Goal: Information Seeking & Learning: Learn about a topic

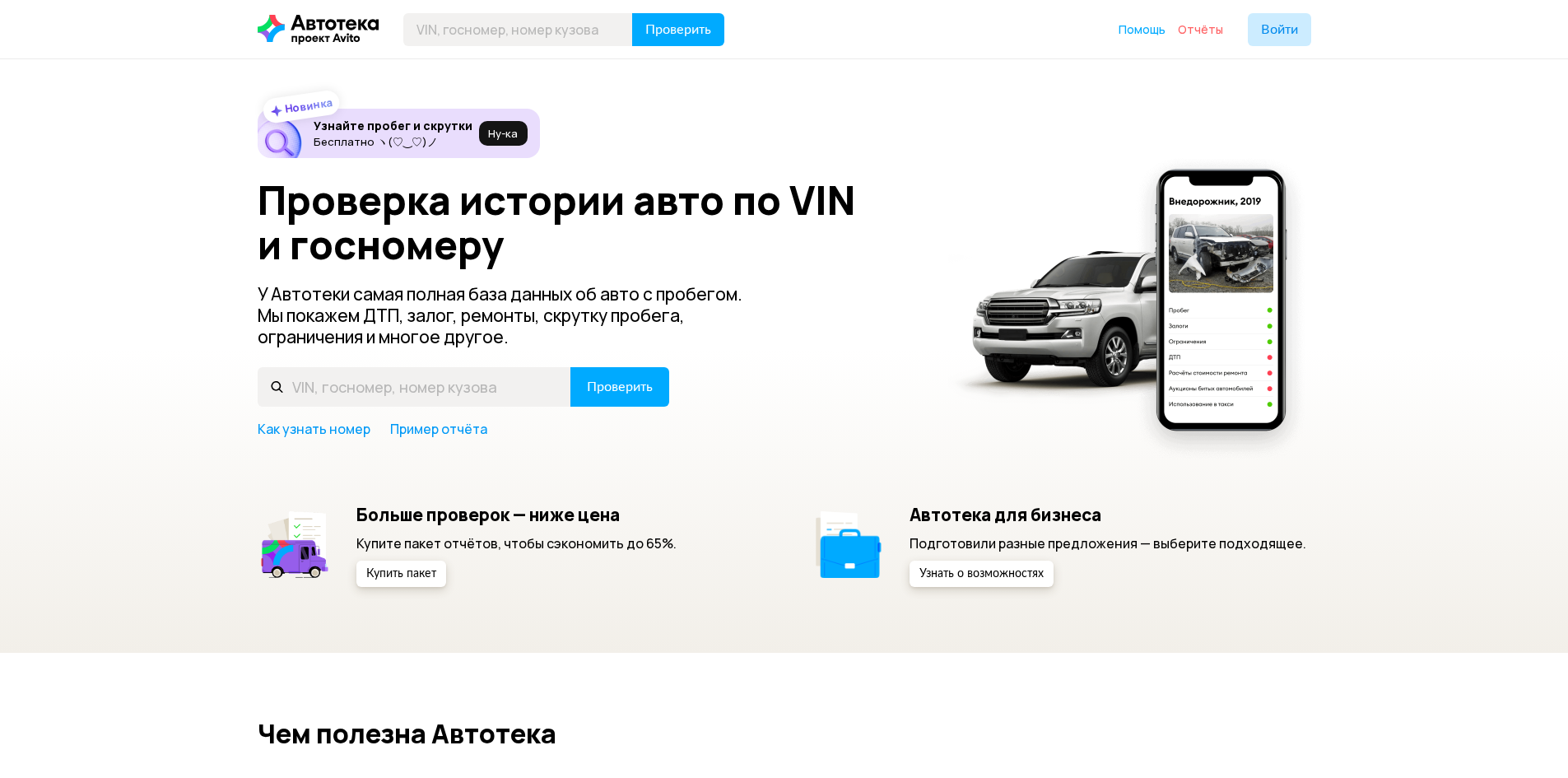
click at [1191, 25] on span "Отчёты" at bounding box center [1200, 29] width 46 height 15
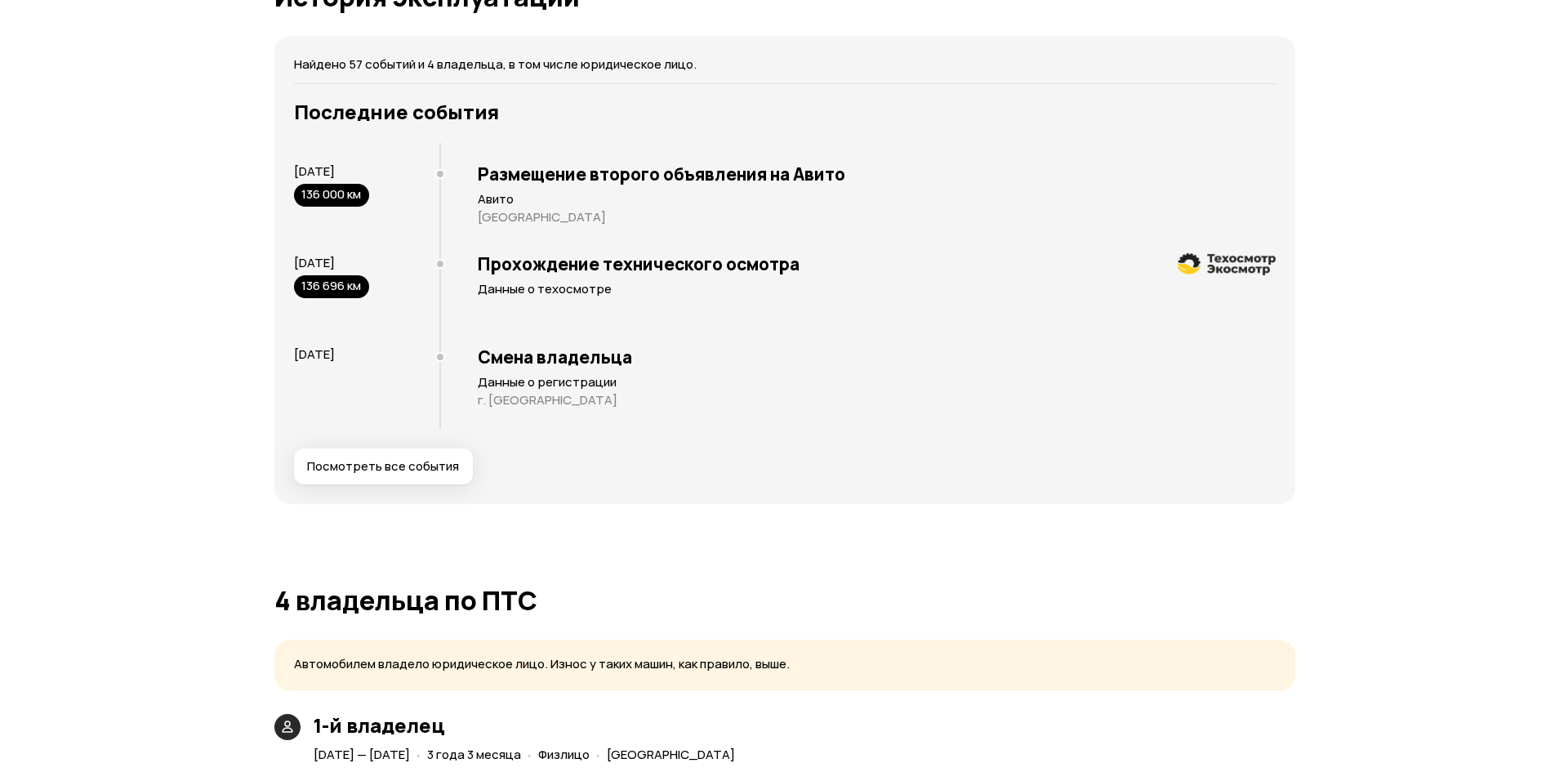
scroll to position [3186, 0]
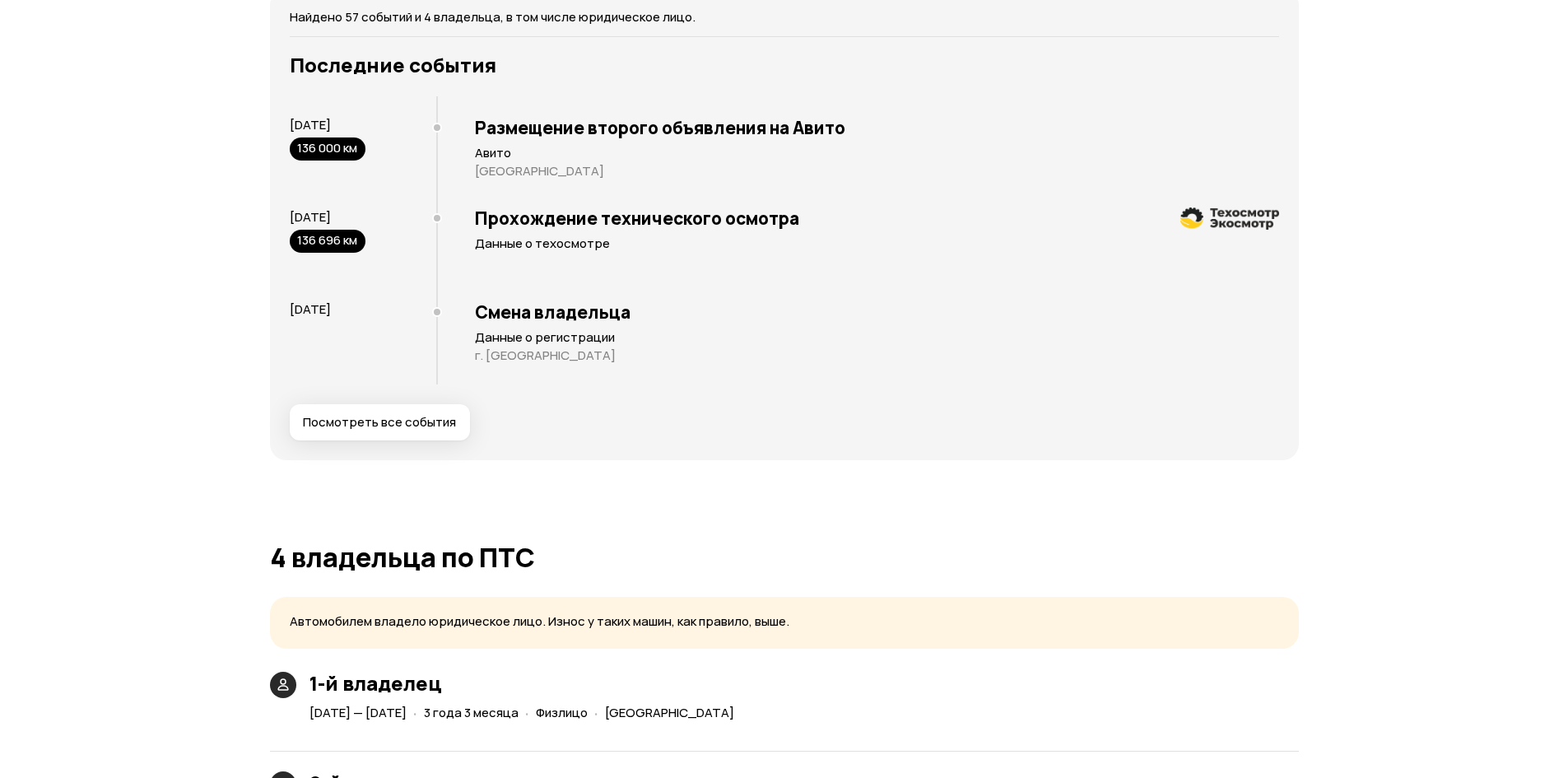
click at [330, 417] on span "Посмотреть все события" at bounding box center [379, 422] width 153 height 16
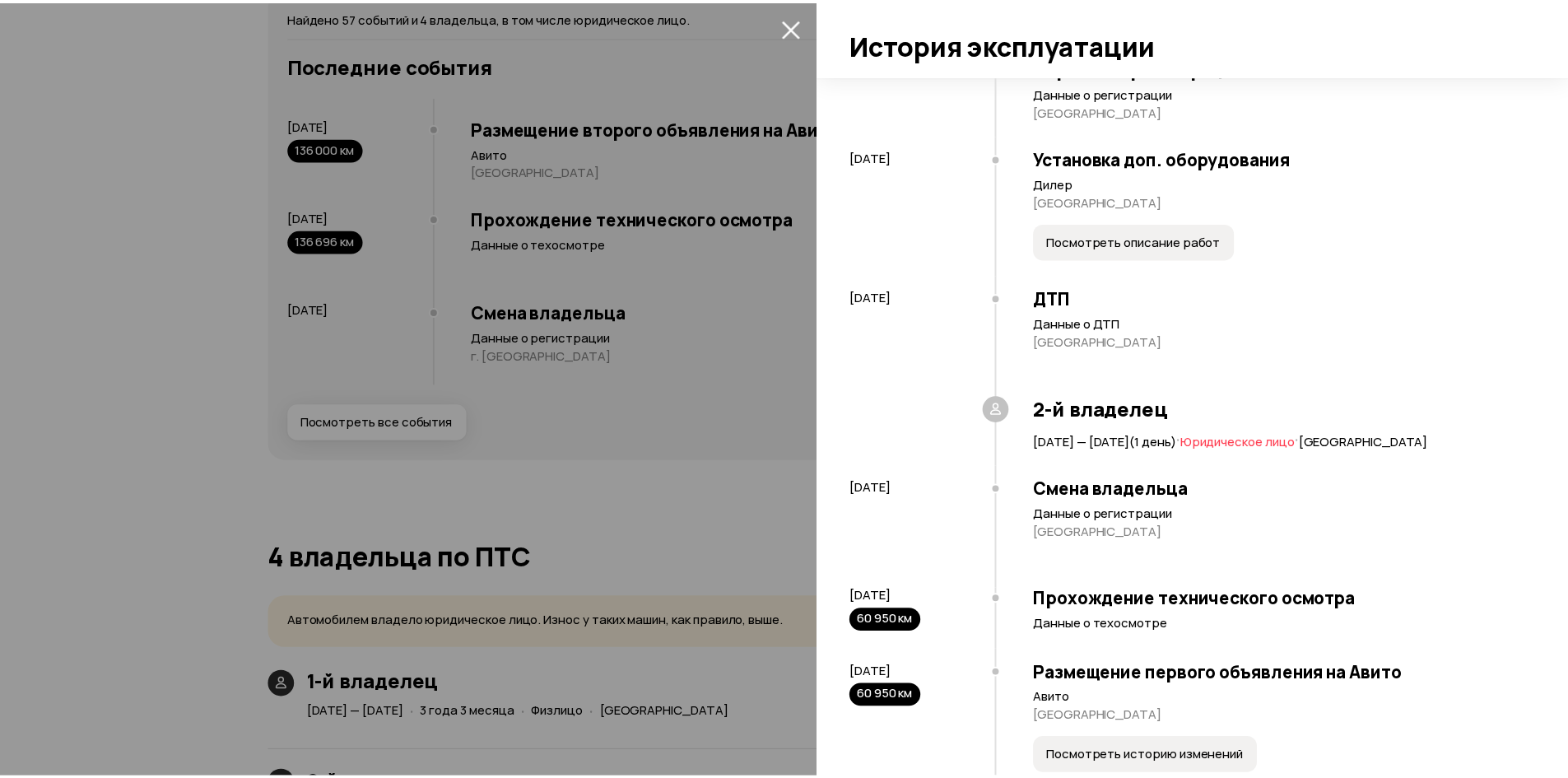
scroll to position [411, 0]
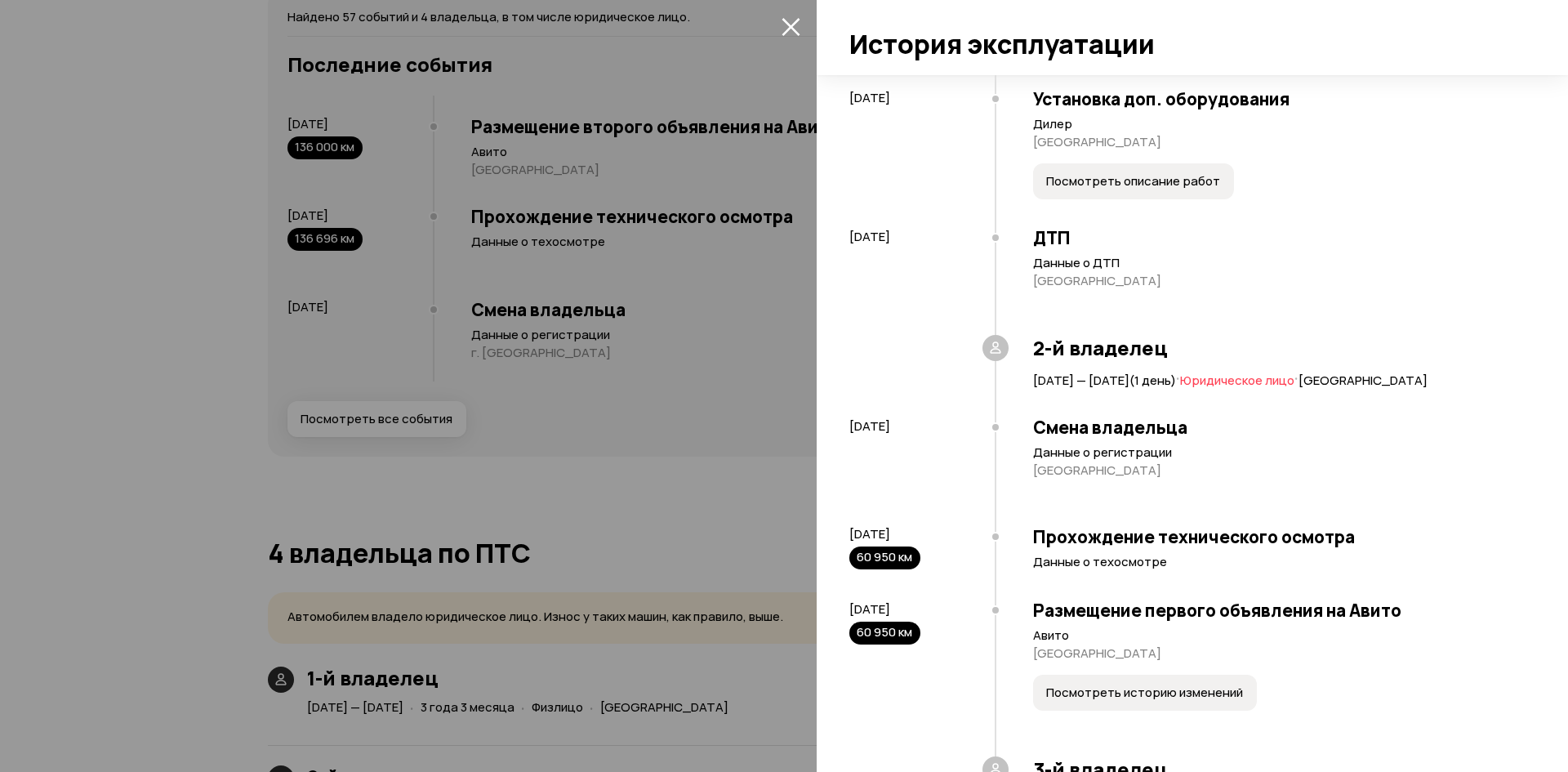
click at [518, 461] on div at bounding box center [784, 386] width 1568 height 772
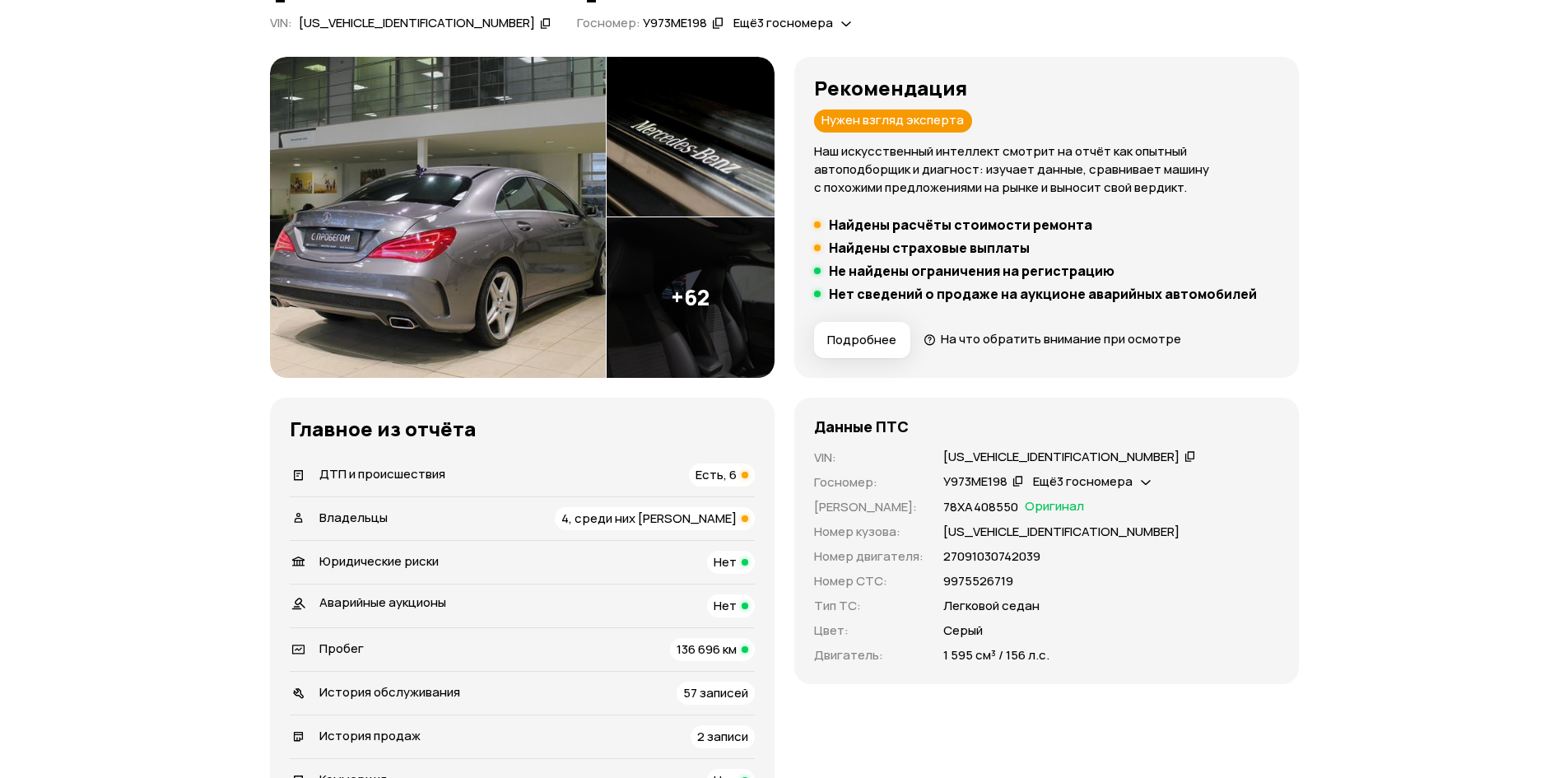
scroll to position [741, 0]
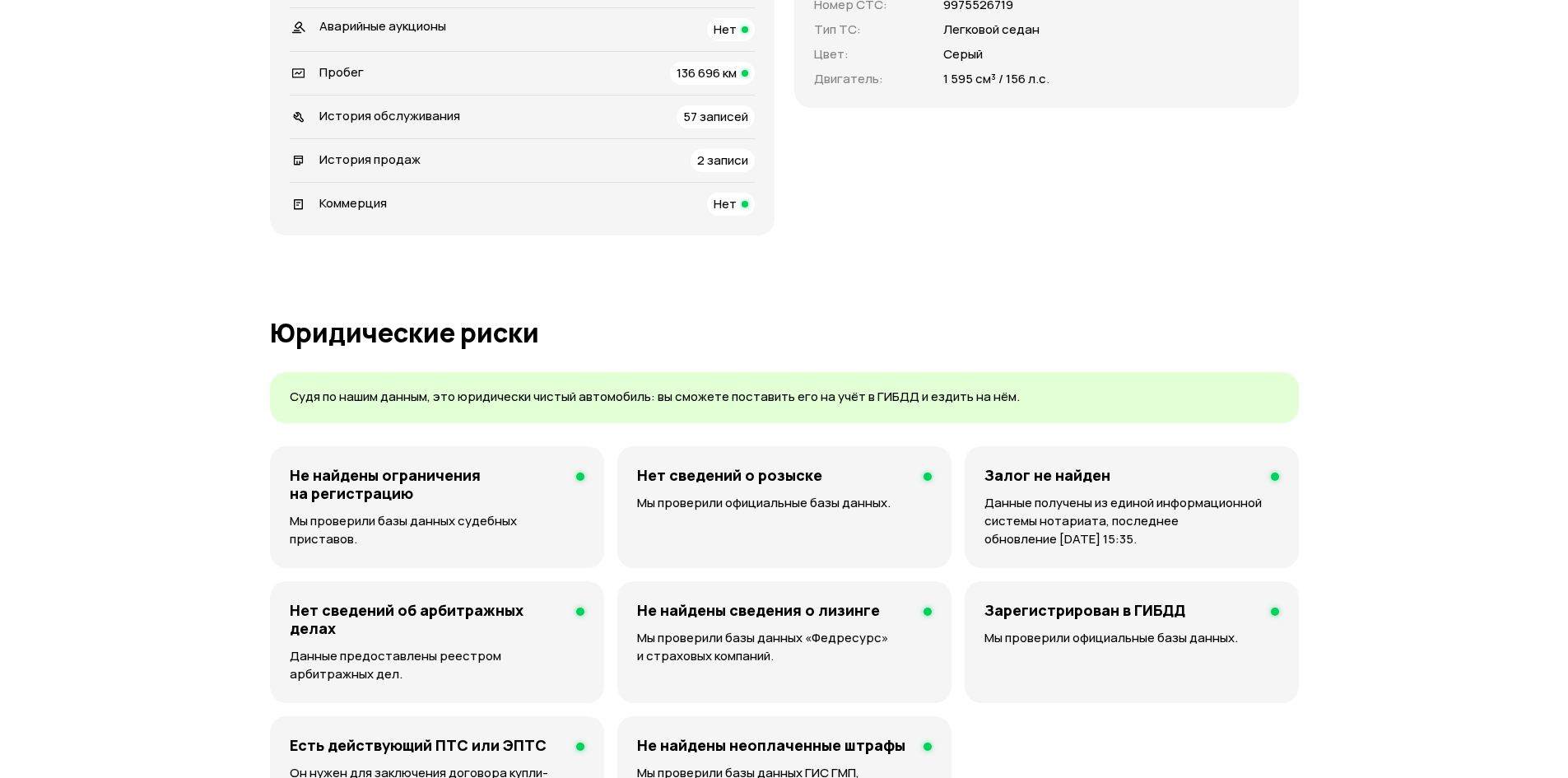
click at [409, 112] on span "История обслуживания" at bounding box center [389, 115] width 141 height 17
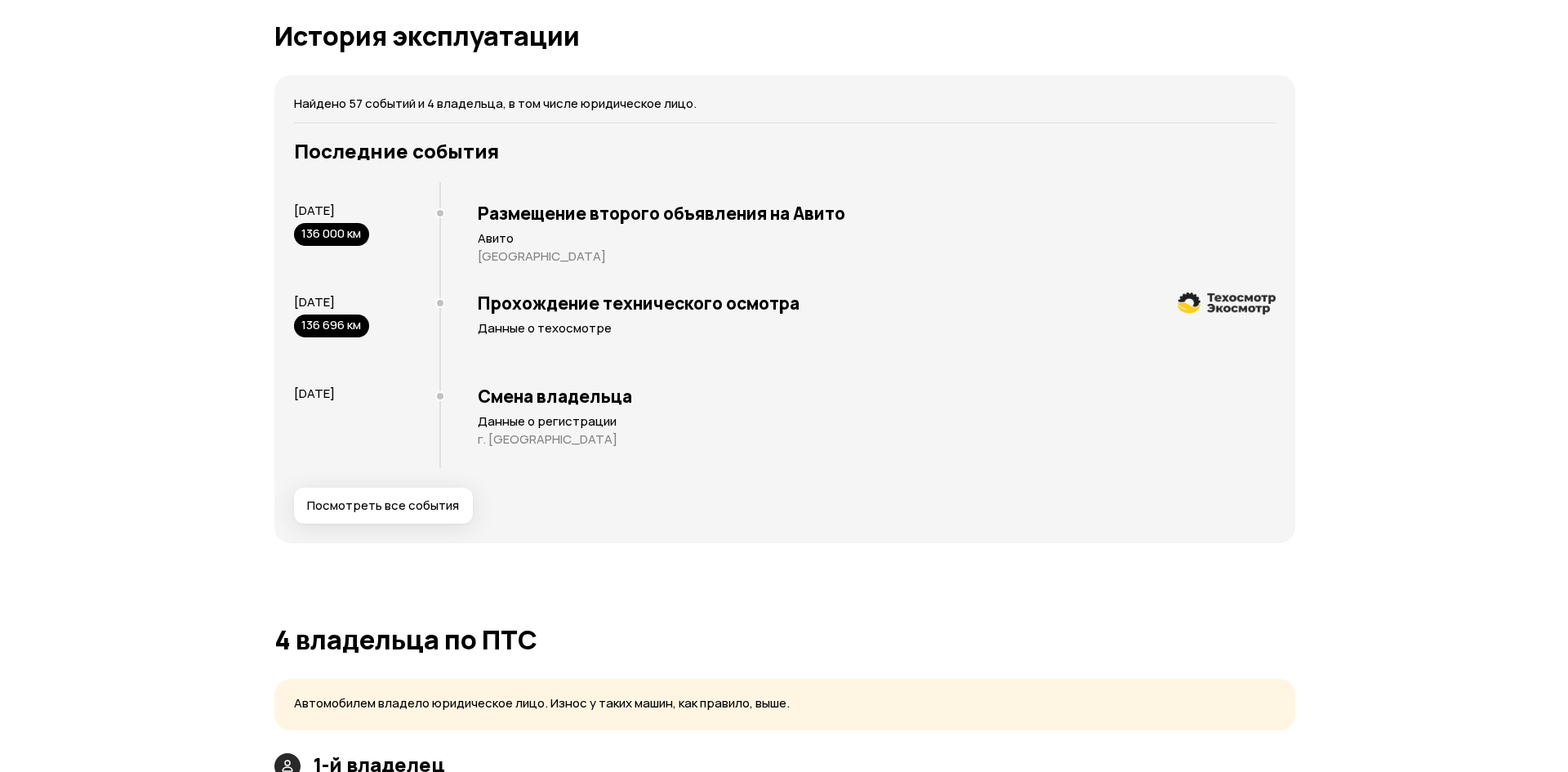
scroll to position [3120, 0]
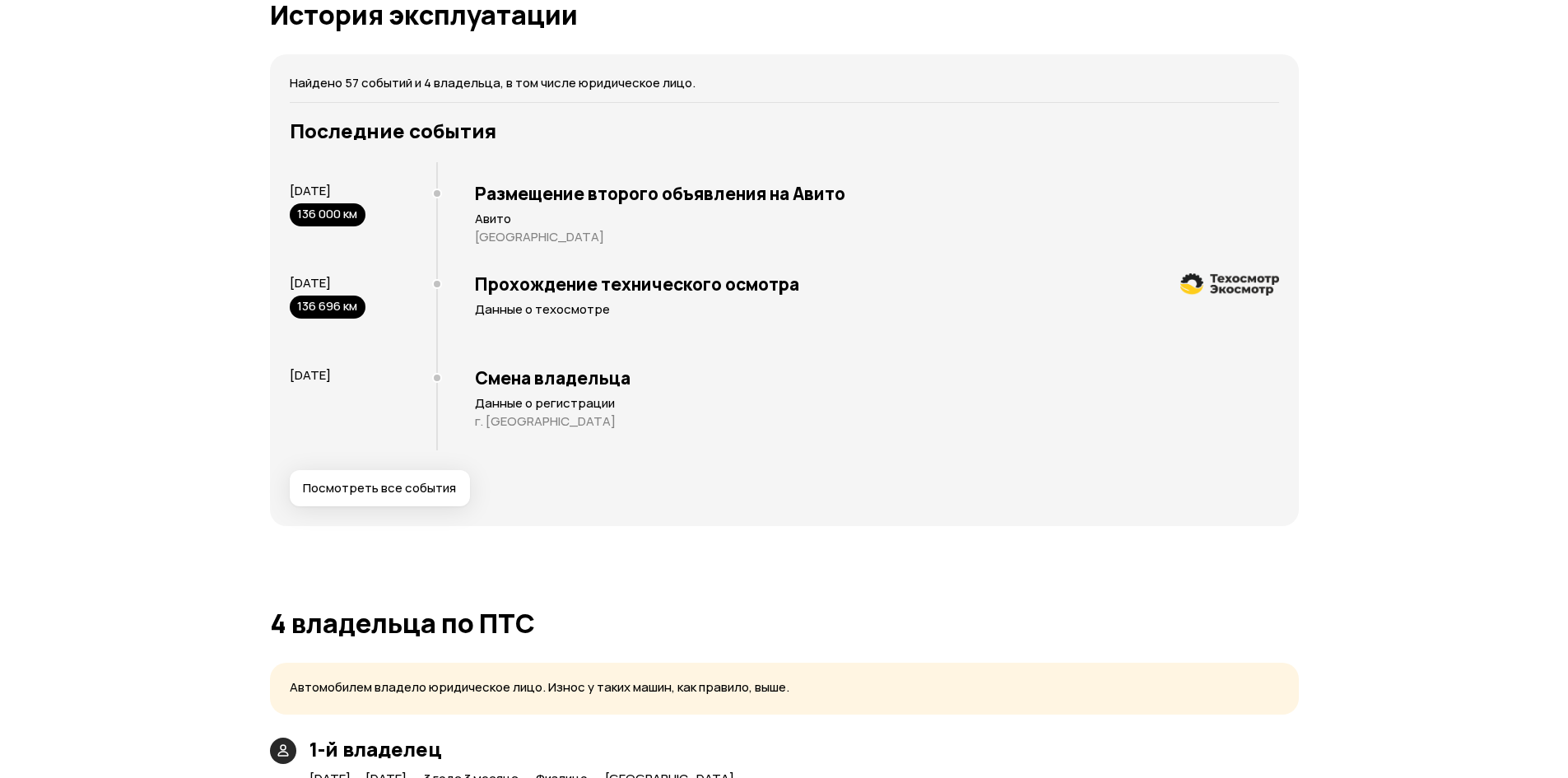
drag, startPoint x: 418, startPoint y: 479, endPoint x: 452, endPoint y: 477, distance: 34.1
click at [418, 478] on button "Посмотреть все события" at bounding box center [379, 488] width 180 height 36
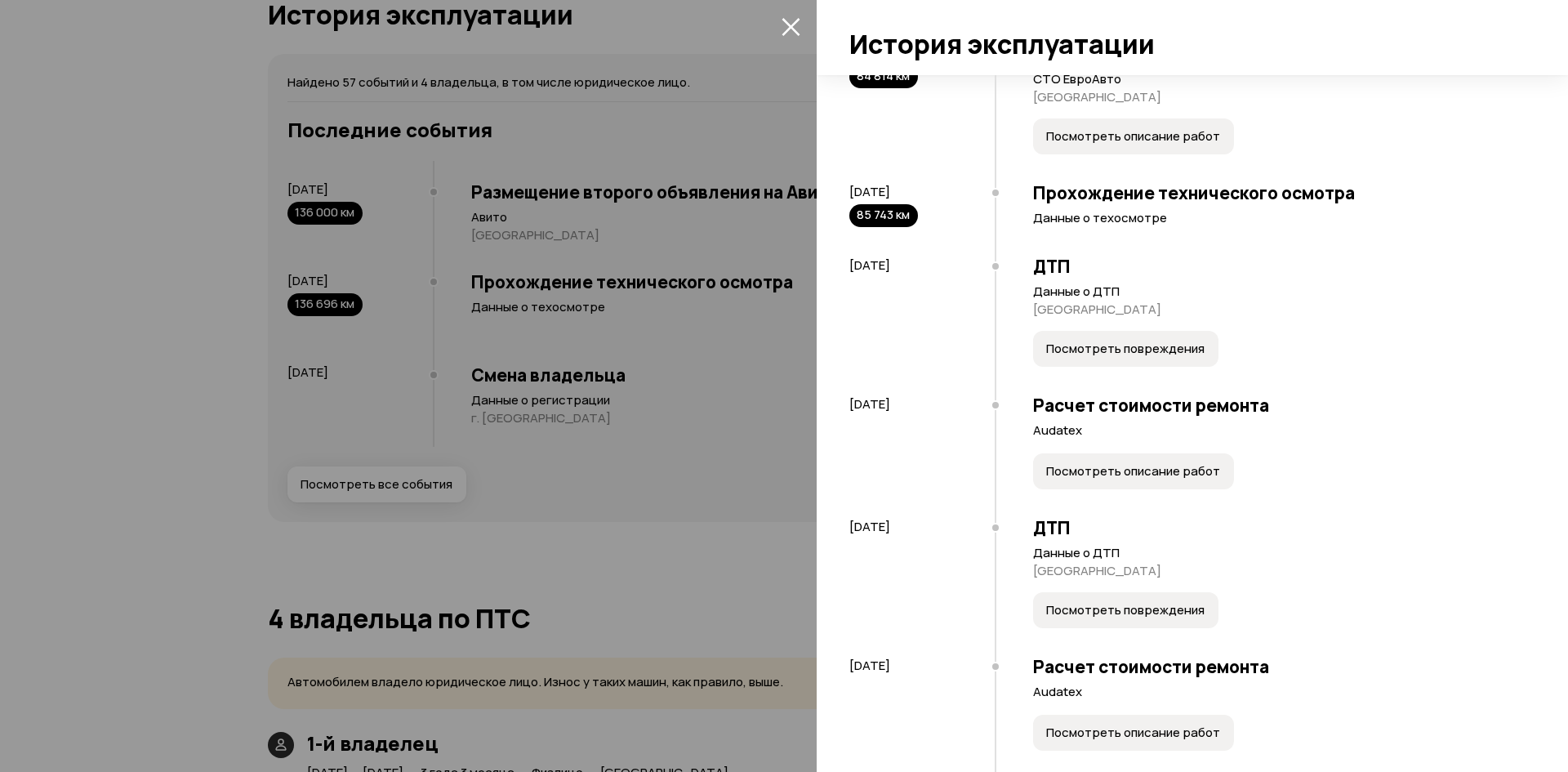
scroll to position [3104, 0]
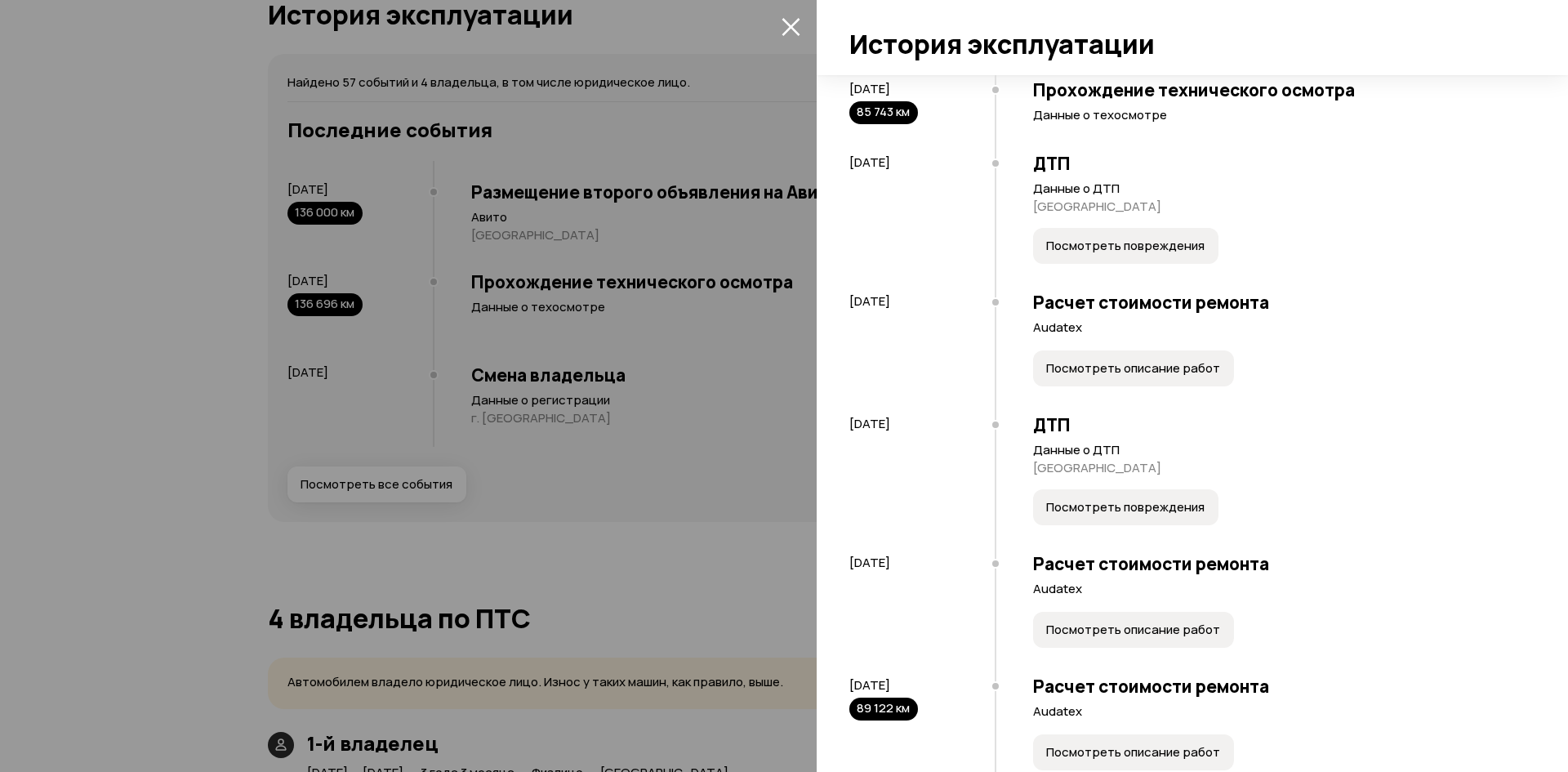
click at [1091, 101] on h3 "Прохождение технического осмотра" at bounding box center [1276, 90] width 486 height 21
click at [1082, 141] on div "Прохождение технического осмотра Данные о техосмотре" at bounding box center [1258, 103] width 525 height 74
click at [1104, 124] on p "Данные о техосмотре" at bounding box center [1276, 115] width 486 height 16
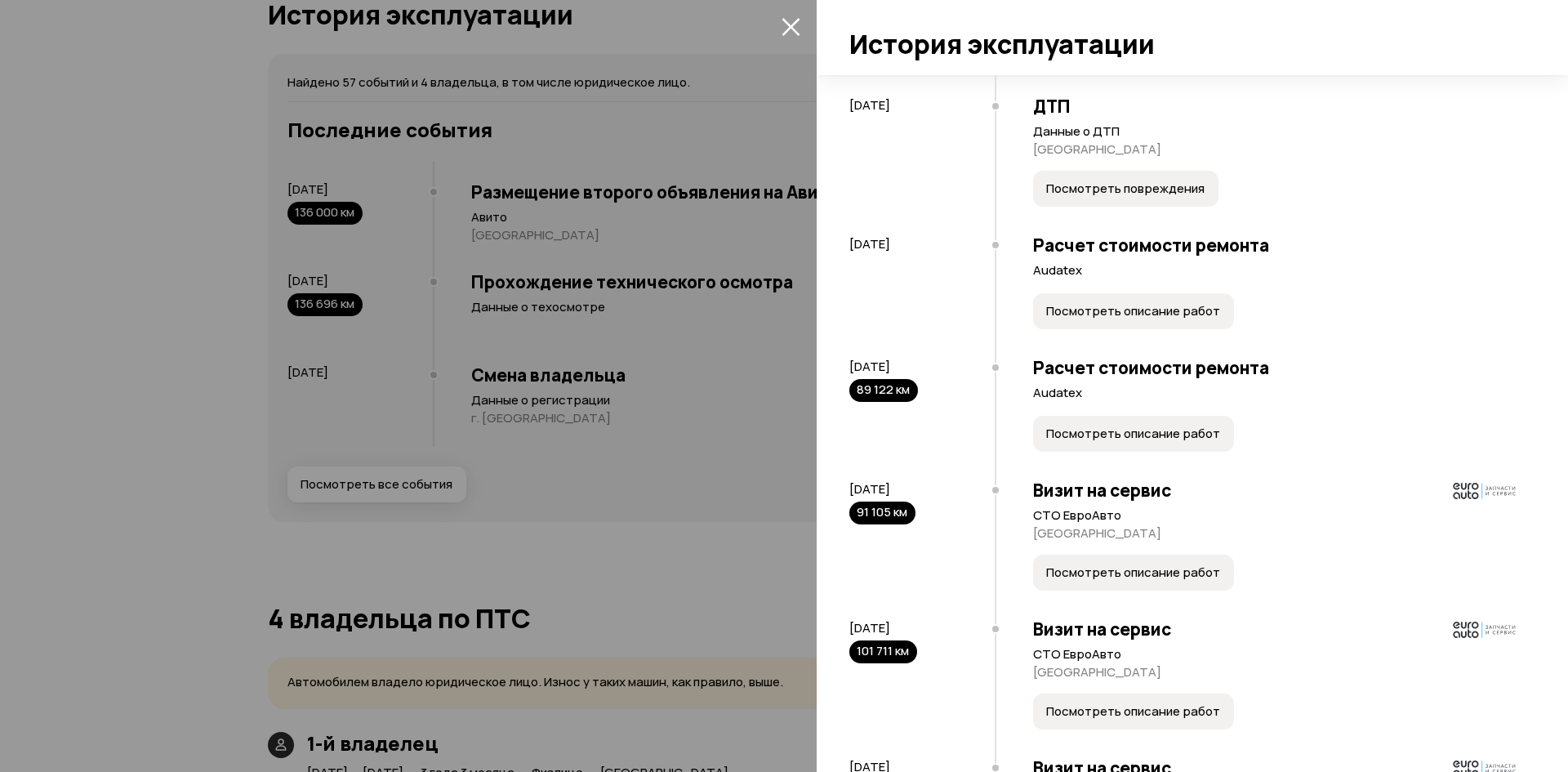
scroll to position [3512, 0]
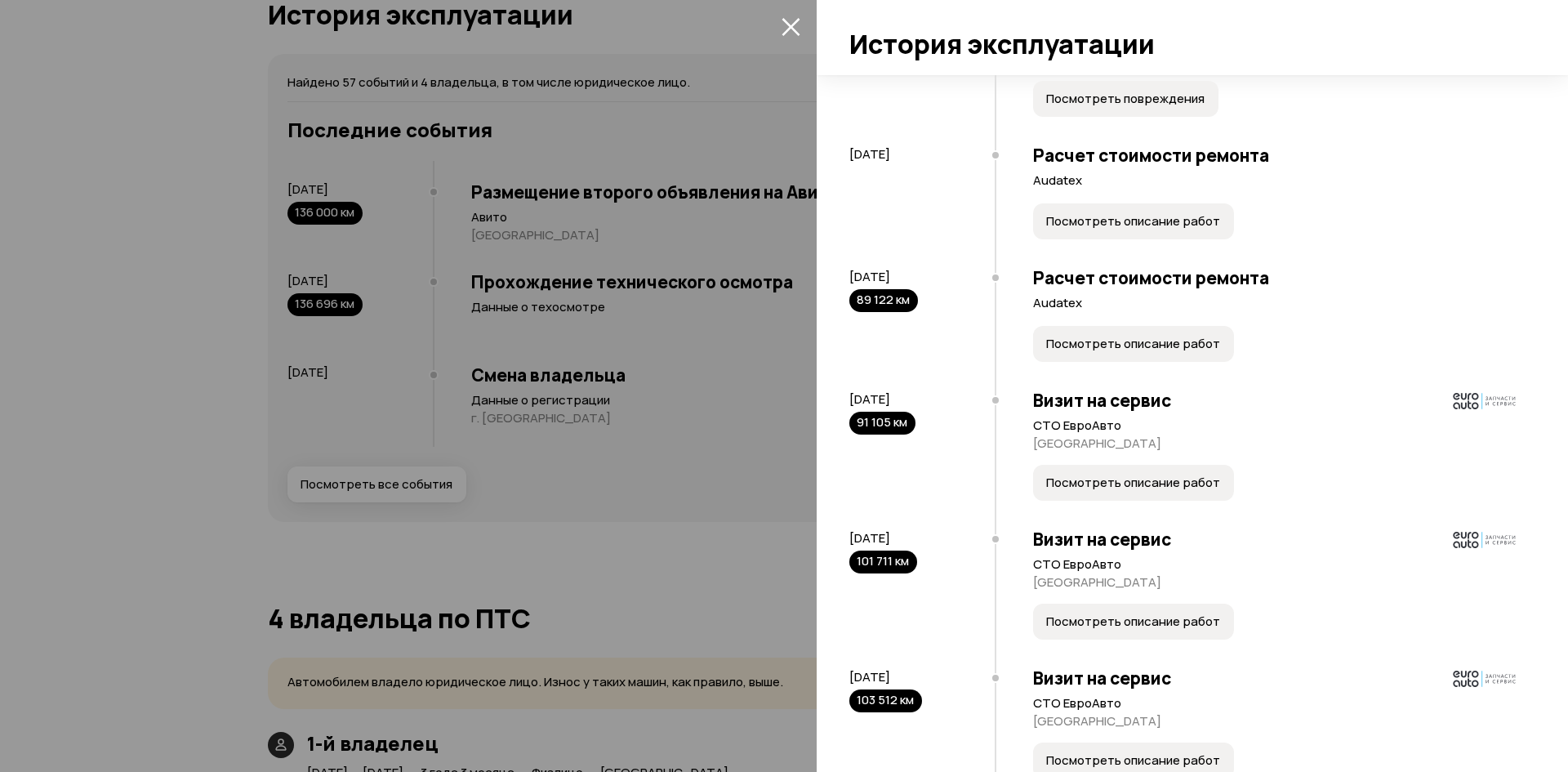
click at [1110, 491] on span "Посмотреть описание работ" at bounding box center [1134, 483] width 174 height 16
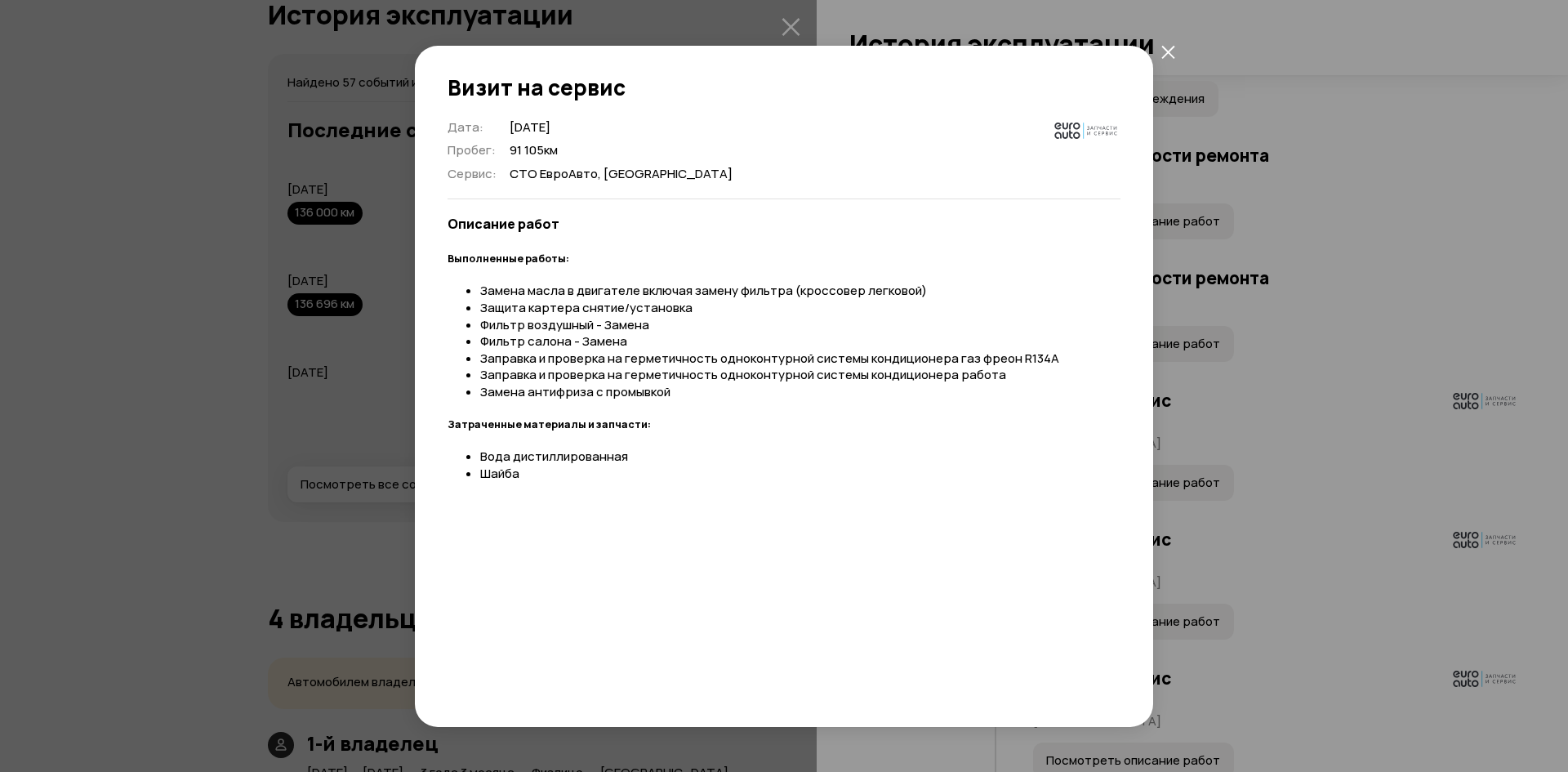
click at [1169, 39] on button "закрыть" at bounding box center [1168, 52] width 29 height 29
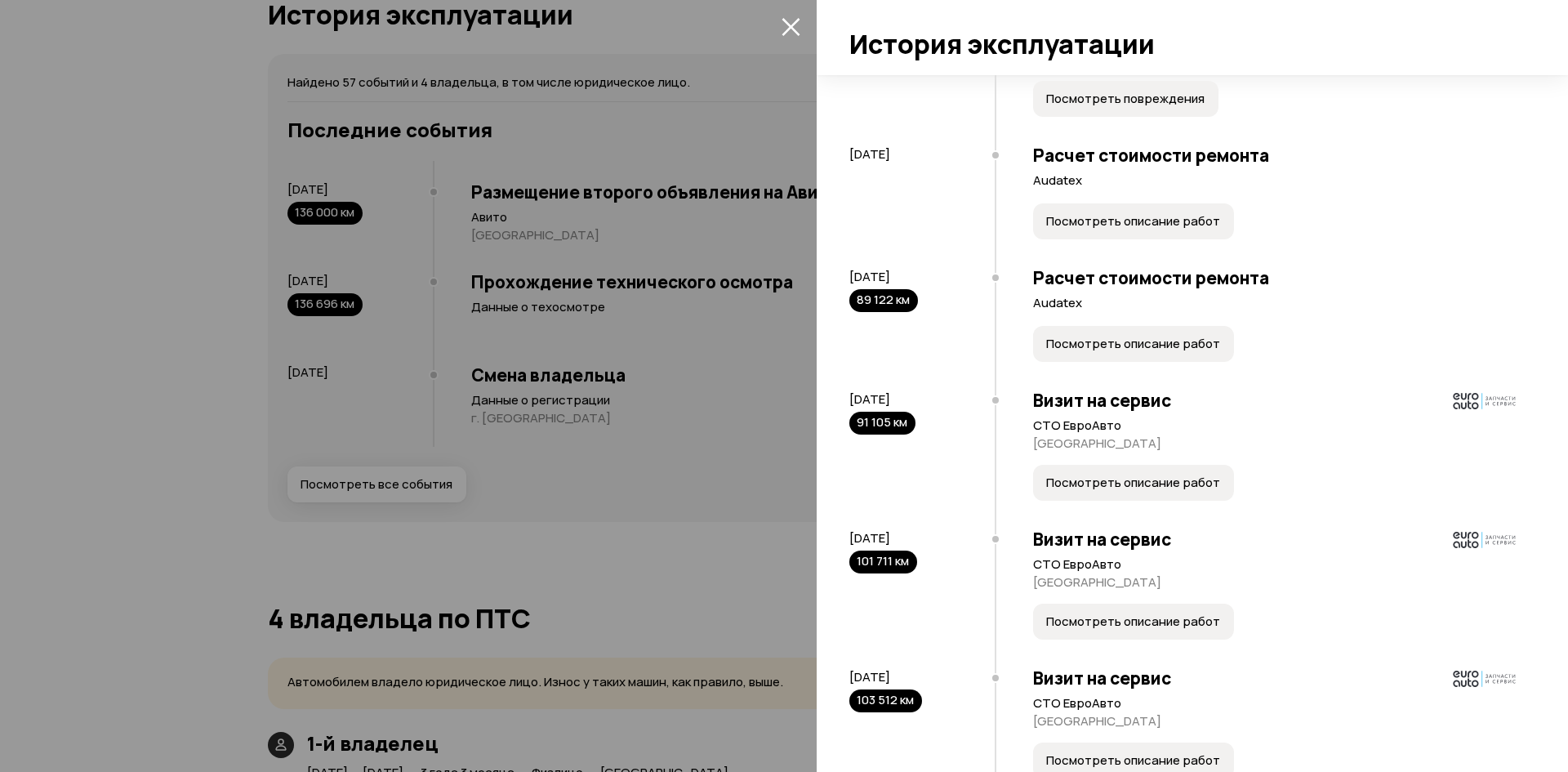
click at [1090, 491] on span "Посмотреть описание работ" at bounding box center [1134, 483] width 174 height 16
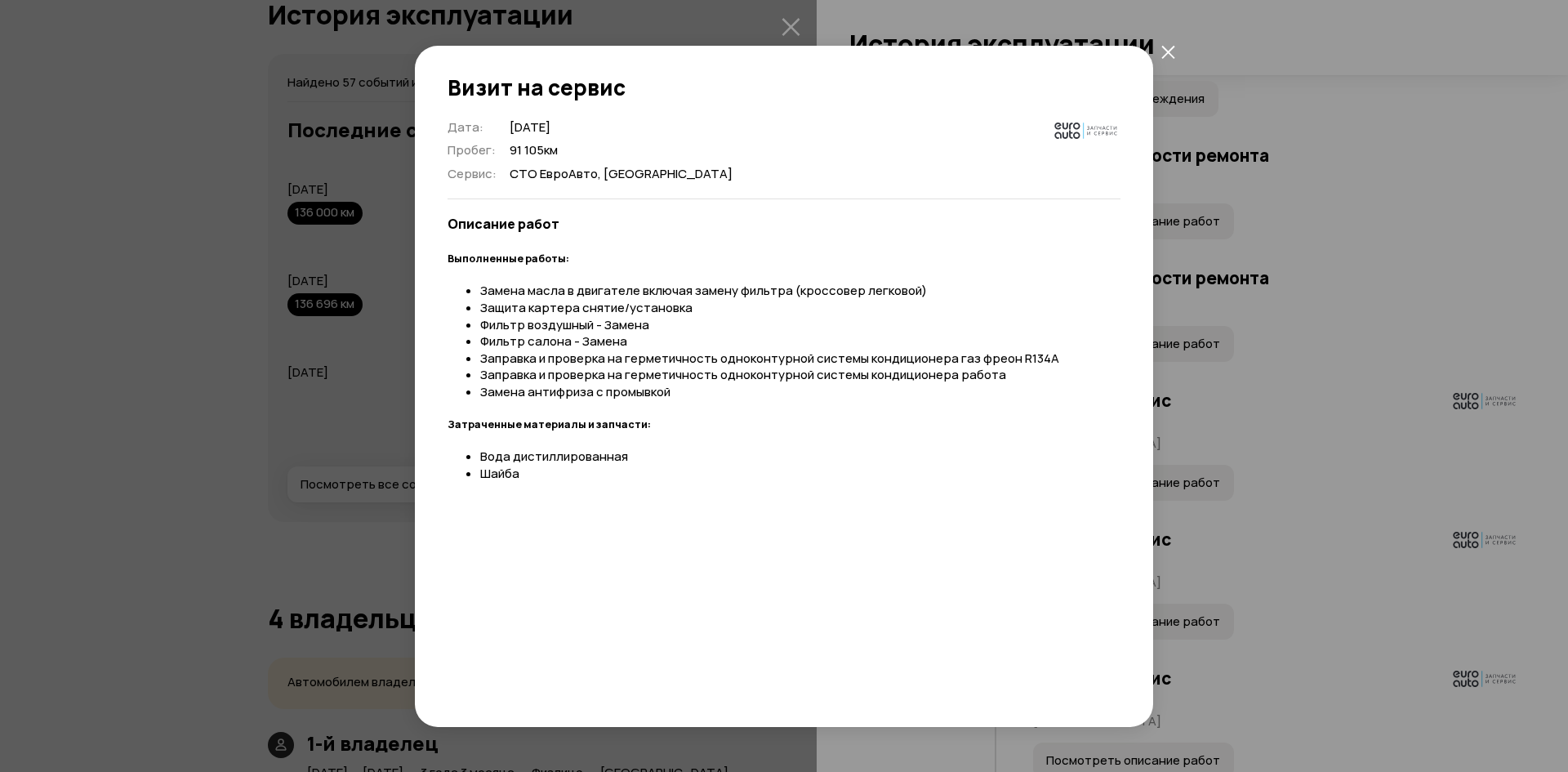
click at [1162, 55] on icon "закрыть" at bounding box center [1169, 52] width 14 height 14
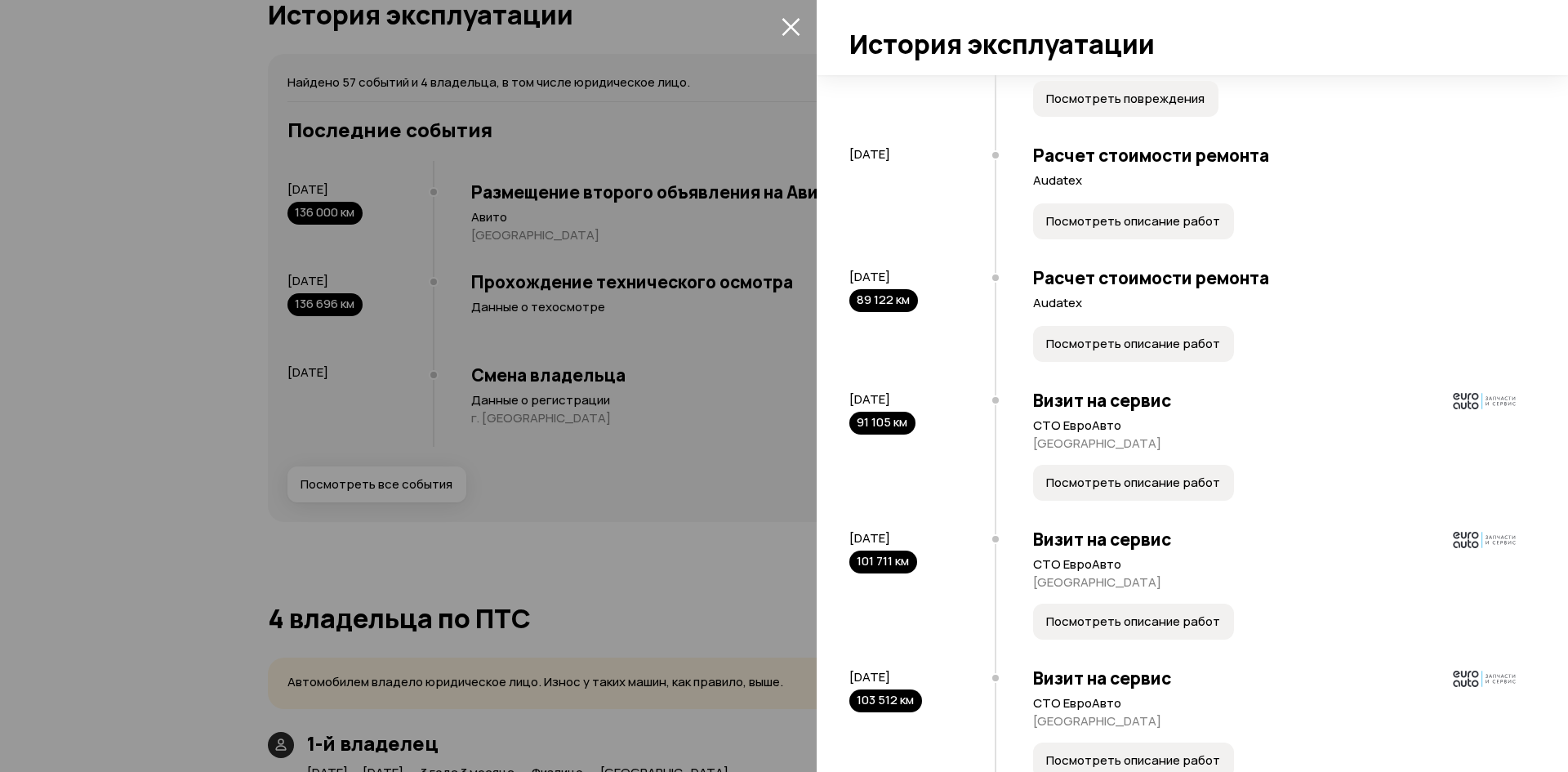
click at [1107, 352] on span "Посмотреть описание работ" at bounding box center [1134, 343] width 174 height 16
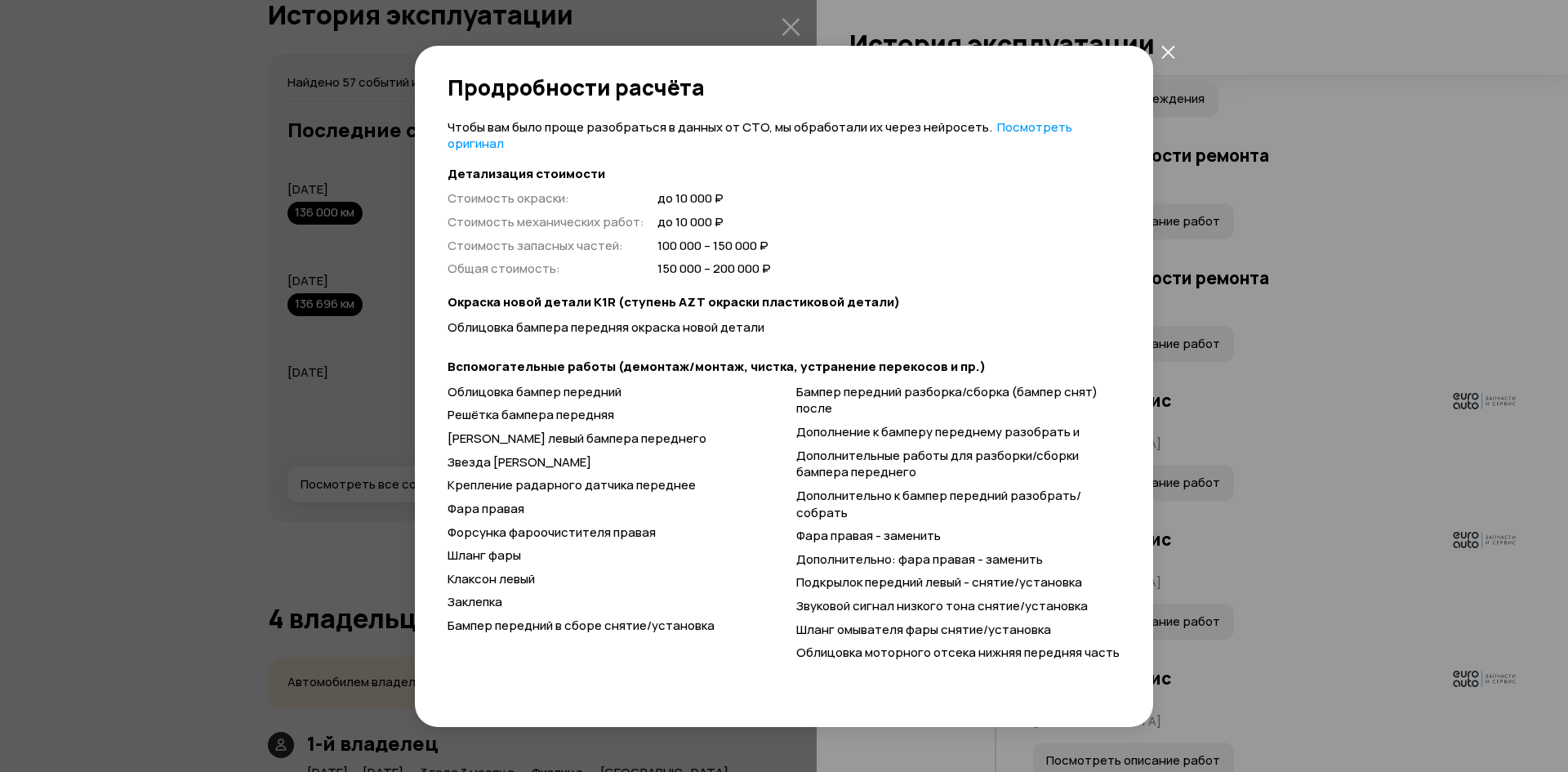
click at [1164, 48] on icon "закрыть" at bounding box center [1168, 52] width 13 height 13
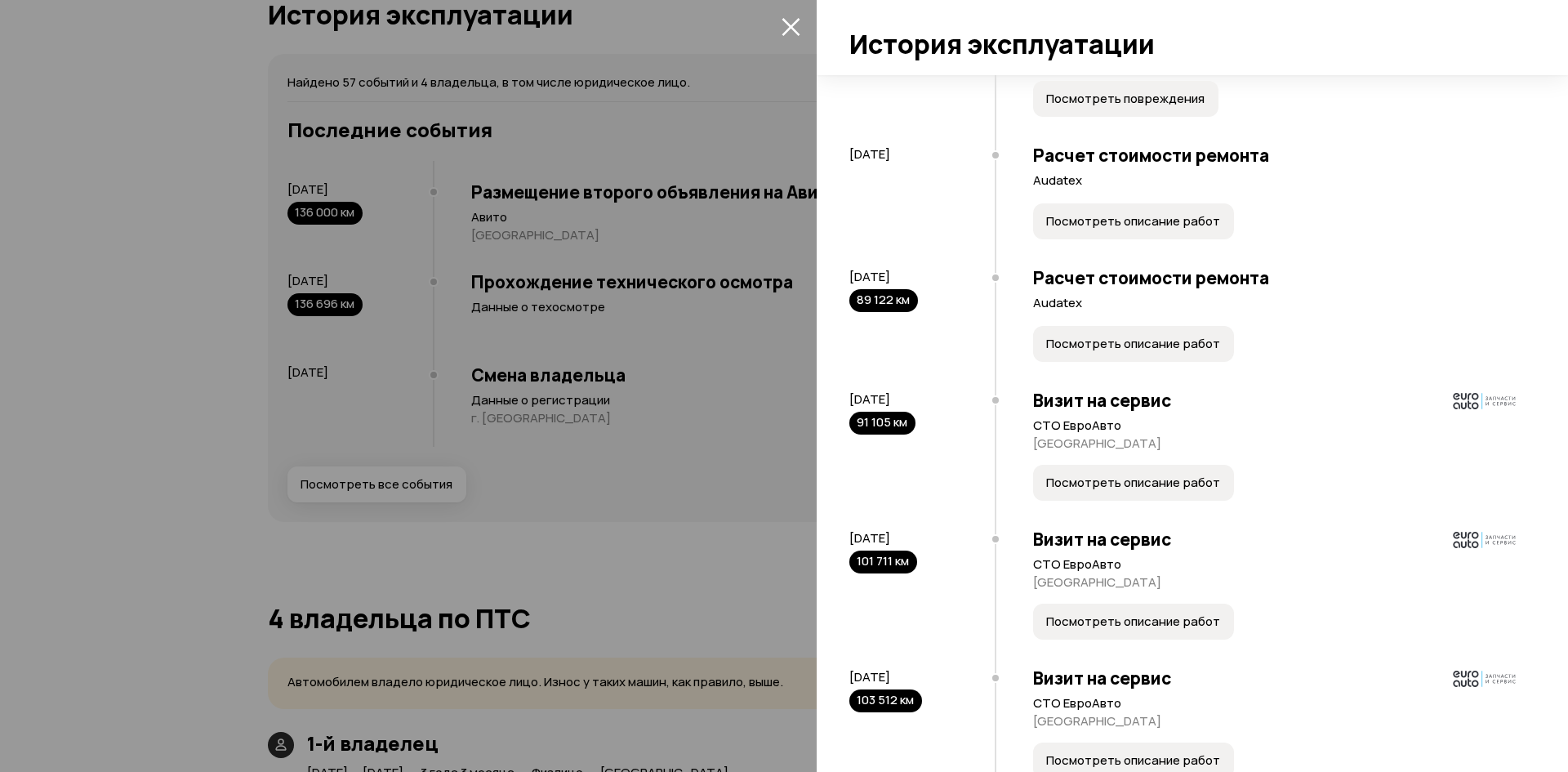
click at [1122, 630] on span "Посмотреть описание работ" at bounding box center [1134, 622] width 174 height 16
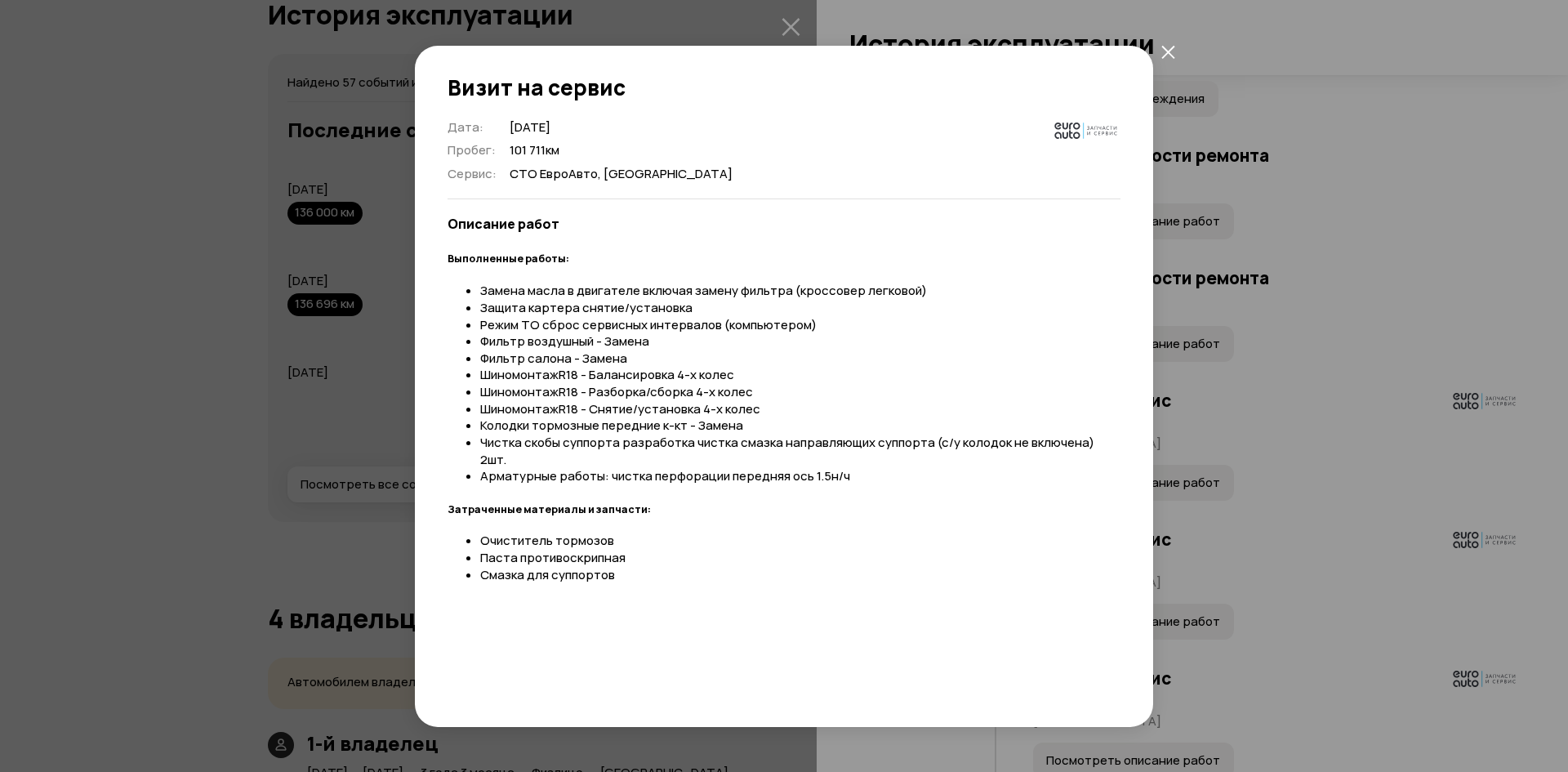
click at [1167, 48] on icon "закрыть" at bounding box center [1169, 52] width 14 height 14
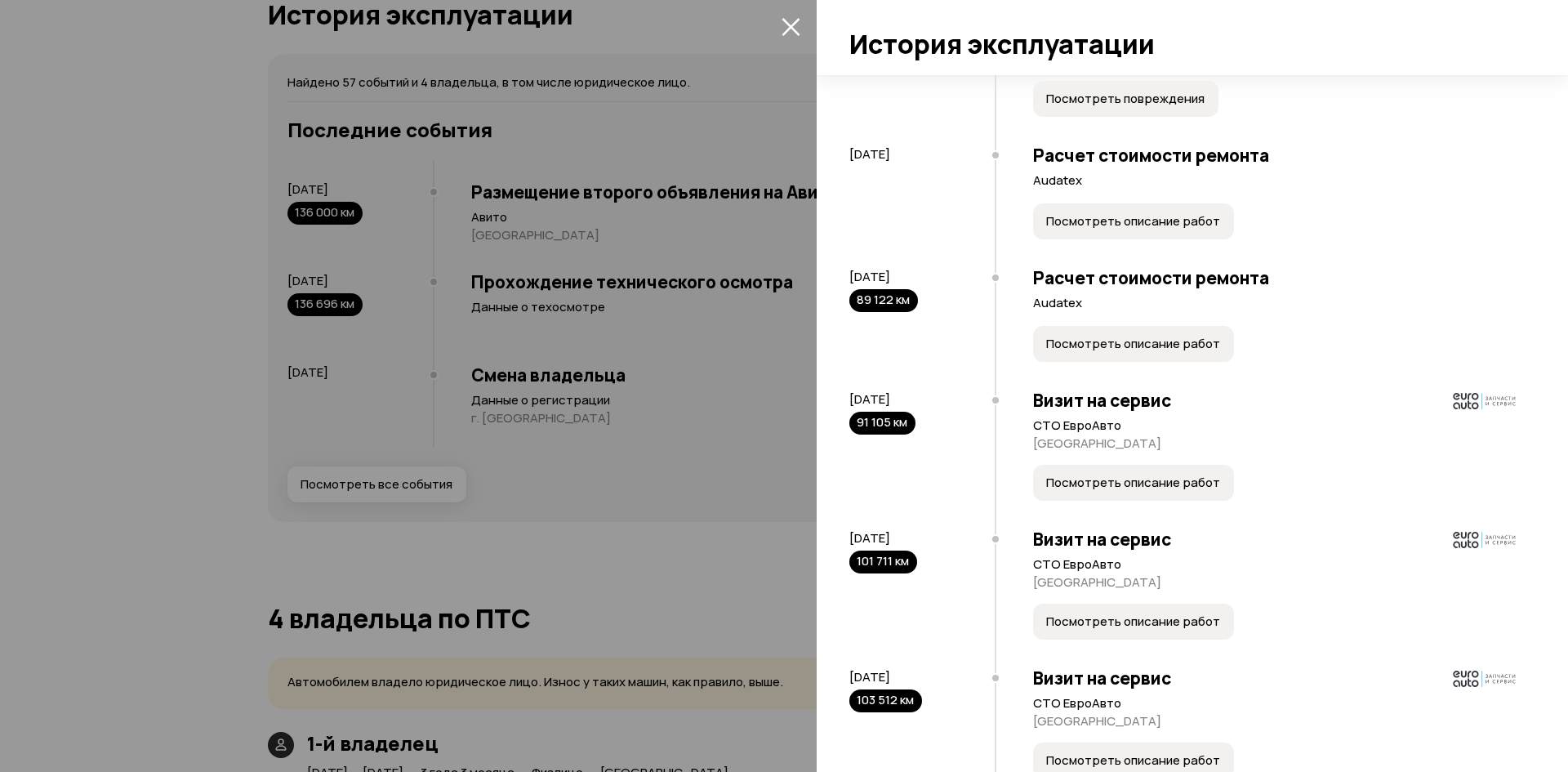
click at [1132, 491] on span "Посмотреть описание работ" at bounding box center [1134, 483] width 174 height 16
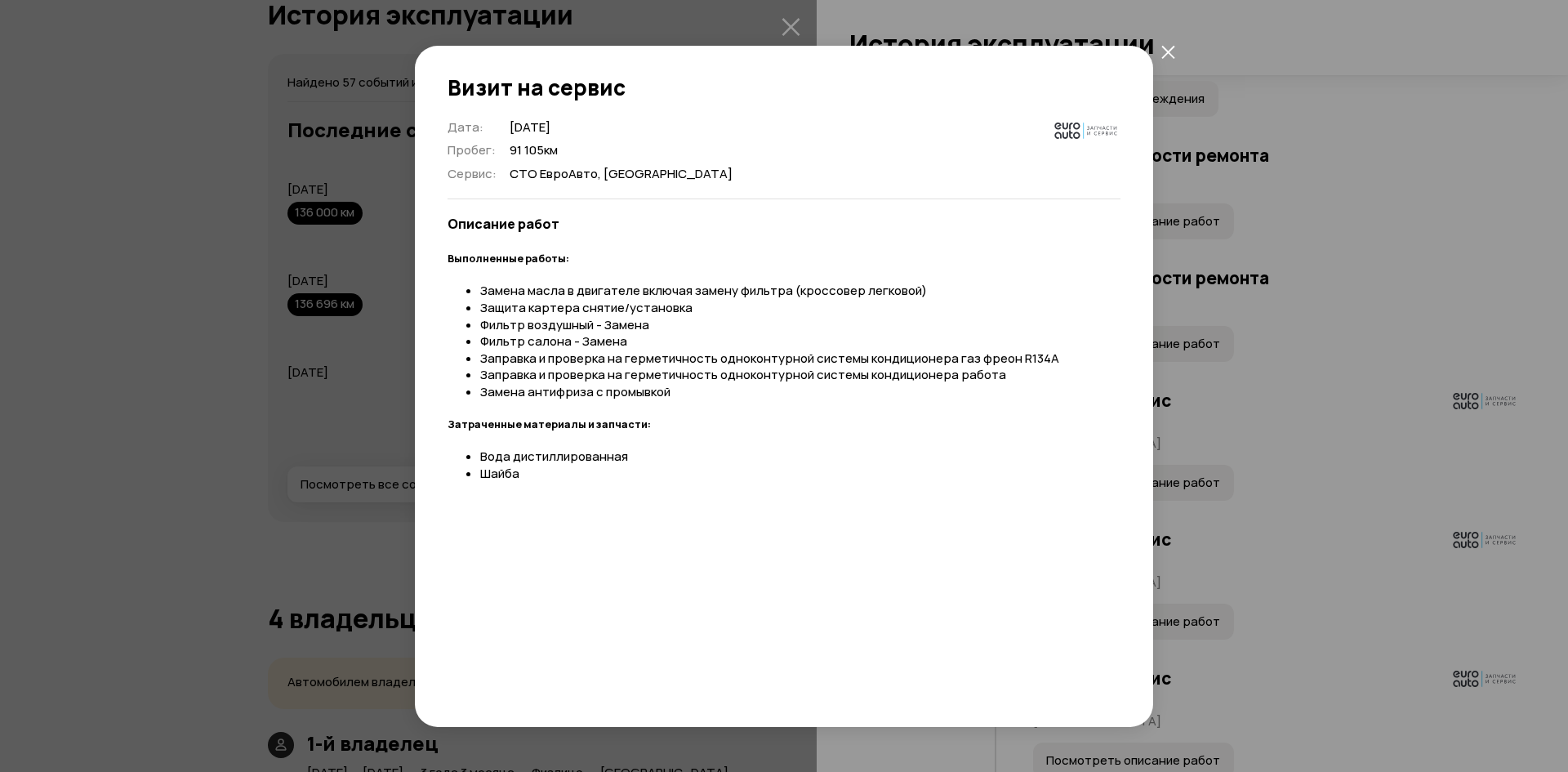
drag, startPoint x: 1168, startPoint y: 49, endPoint x: 1177, endPoint y: 39, distance: 13.5
click at [1168, 48] on icon "закрыть" at bounding box center [1169, 52] width 14 height 14
